Goal: Information Seeking & Learning: Learn about a topic

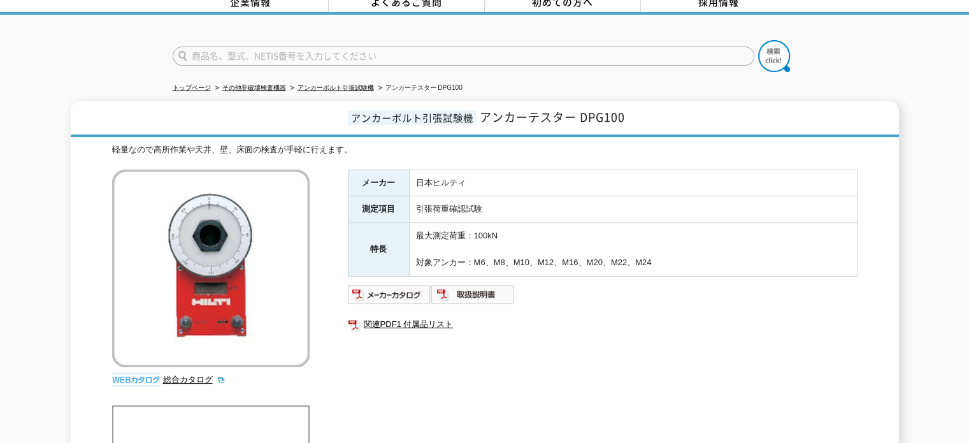
scroll to position [46, 0]
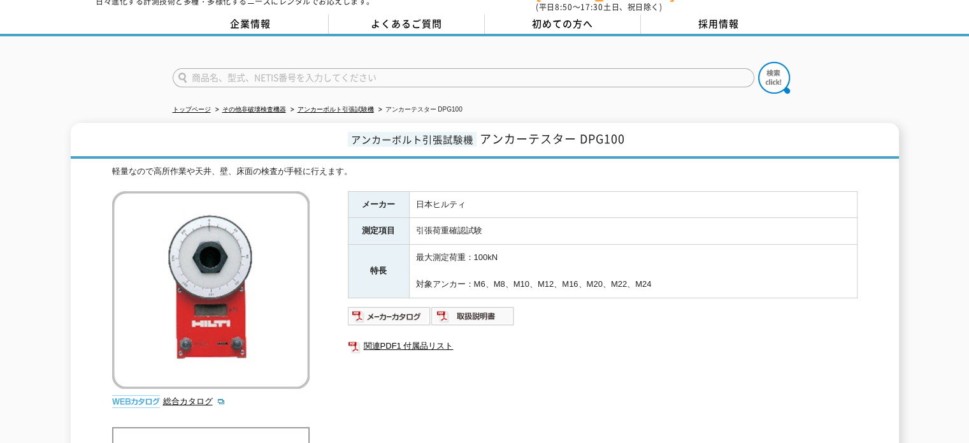
click at [482, 276] on td "最大測定荷重：100kN 対象アンカー：M6、M8、M10、M12、M16、M20、M22、M24" at bounding box center [633, 271] width 448 height 53
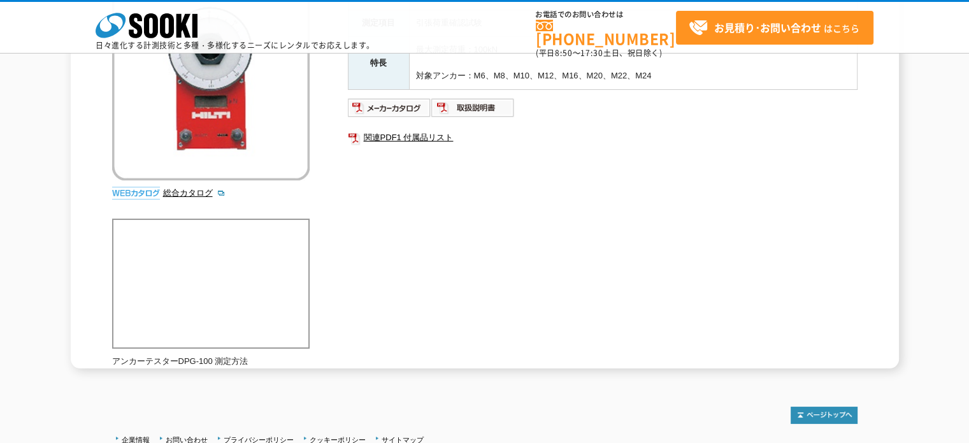
scroll to position [173, 0]
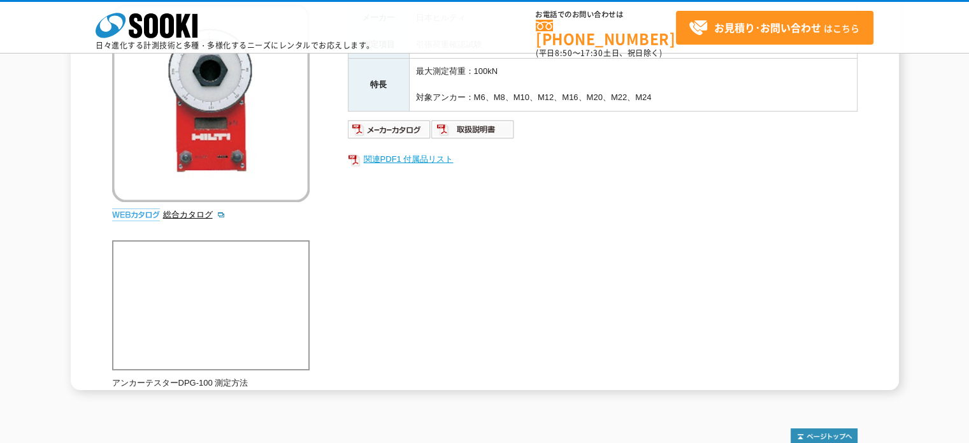
click at [387, 155] on link "関連PDF1 付属品リスト" at bounding box center [603, 159] width 510 height 17
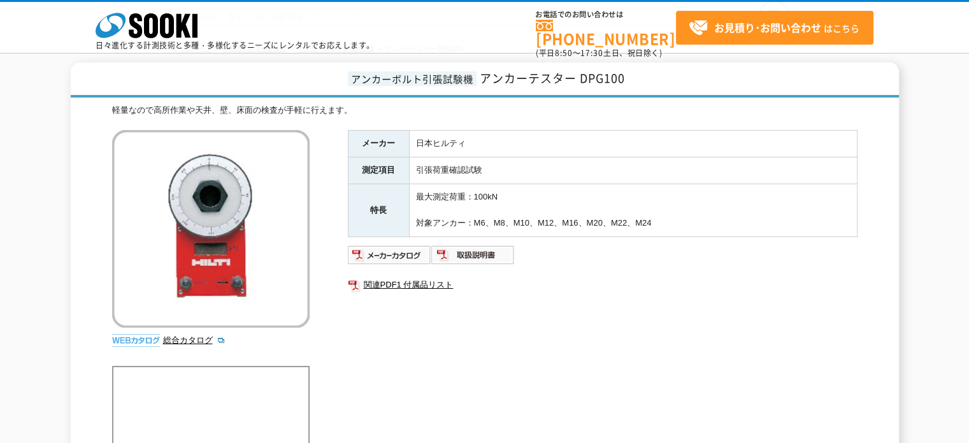
scroll to position [0, 0]
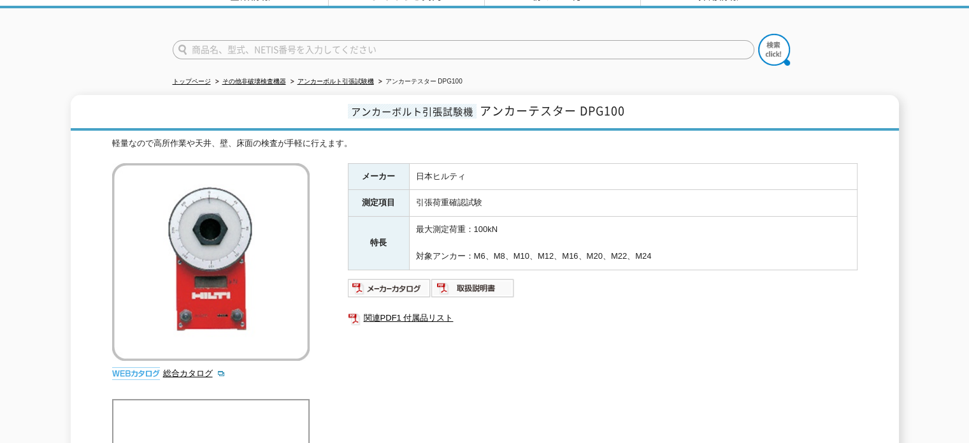
scroll to position [127, 0]
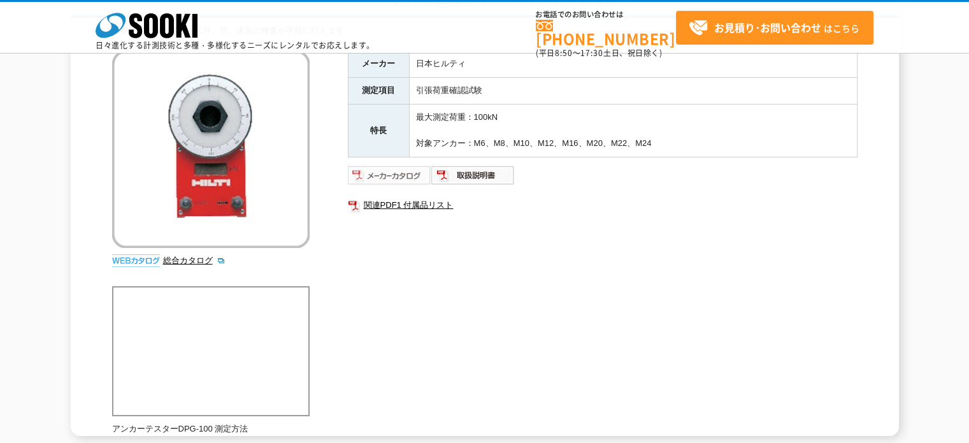
click at [389, 173] on img at bounding box center [389, 175] width 83 height 20
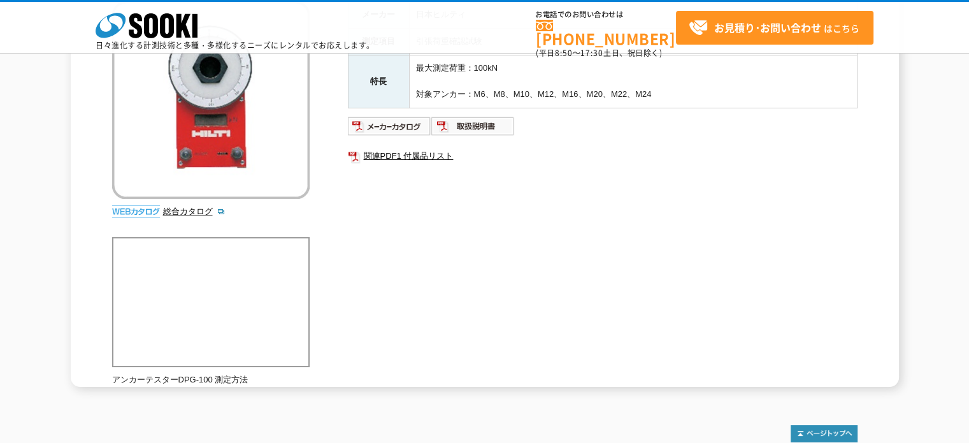
scroll to position [255, 0]
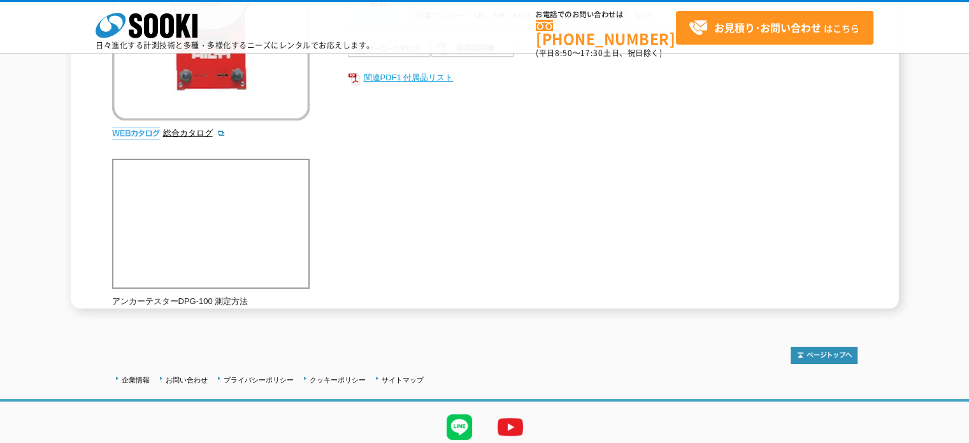
click at [420, 76] on link "関連PDF1 付属品リスト" at bounding box center [603, 77] width 510 height 17
click at [615, 186] on div "メーカー 日本ヒルティ 測定項目 引張荷重確認試験 特長 最大測定荷重：100kN 対象アンカー：M6、M8、M10、M12、M16、M20、M22、M24 …" at bounding box center [603, 60] width 510 height 274
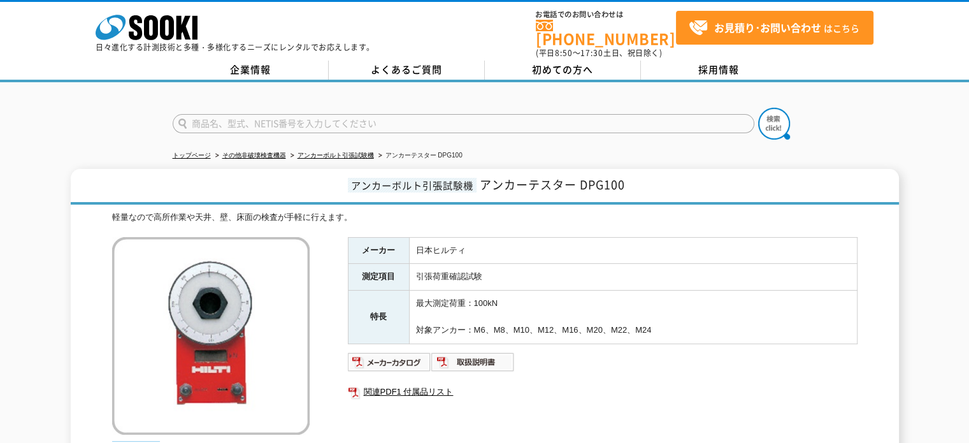
click at [669, 180] on h1 "アンカーボルト引張試験機 アンカーテスター DPG100" at bounding box center [485, 187] width 828 height 36
drag, startPoint x: 488, startPoint y: 267, endPoint x: 412, endPoint y: 264, distance: 75.8
click at [412, 264] on td "引張荷重確認試験" at bounding box center [633, 277] width 448 height 27
copy td "引張荷重確認試験"
